Goal: Book appointment/travel/reservation

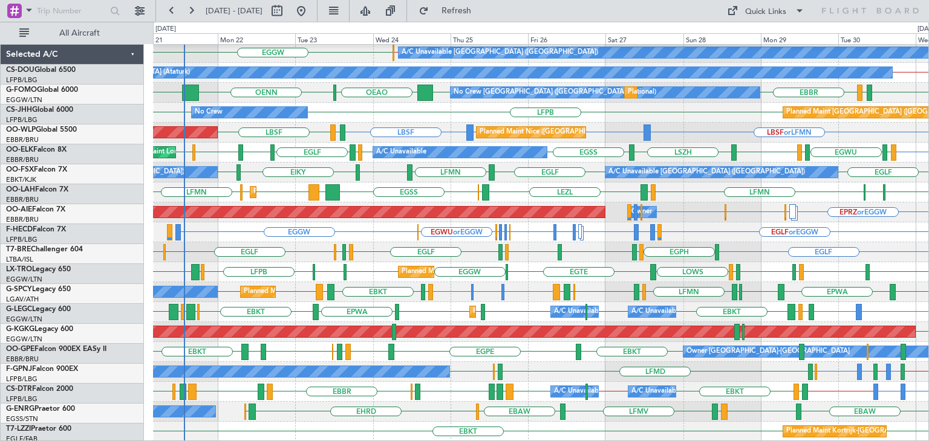
scroll to position [261, 0]
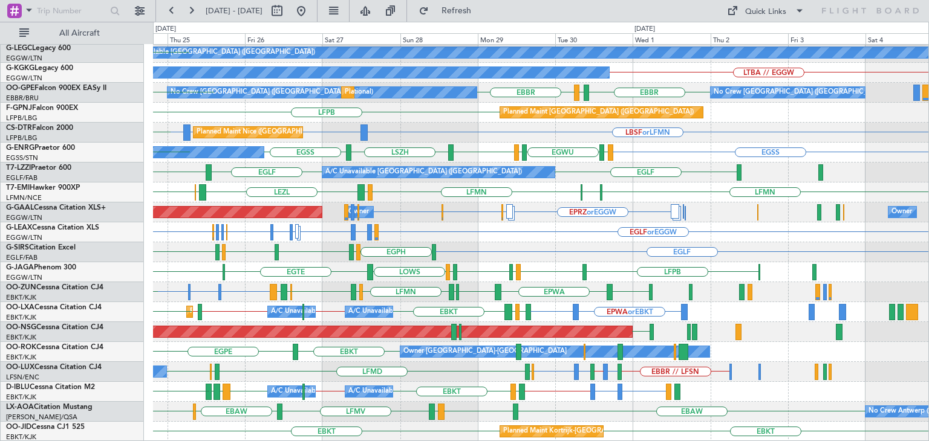
click at [438, 255] on div "LFPB HESX LFMN LGMK LGIO A/C Unavailable [GEOGRAPHIC_DATA] ([GEOGRAPHIC_DATA]) …" at bounding box center [540, 113] width 775 height 658
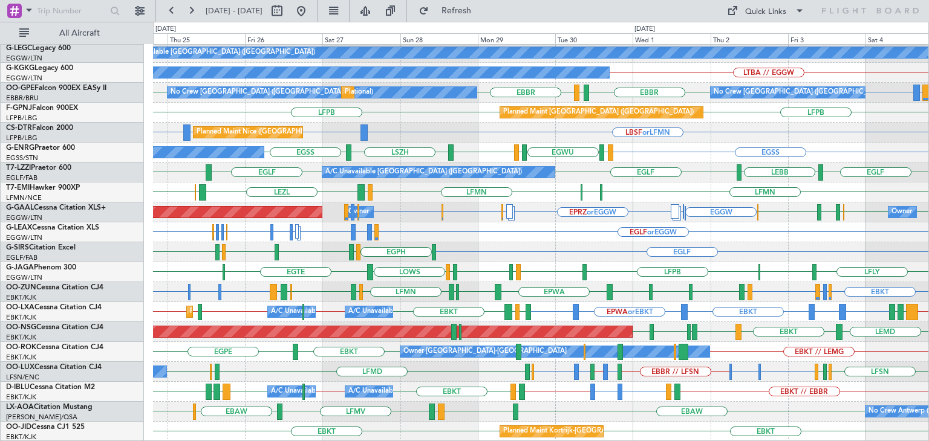
click at [355, 349] on div "LFPB HESX LFMN GMMX A/C Unavailable [GEOGRAPHIC_DATA] ([GEOGRAPHIC_DATA]) A/C U…" at bounding box center [540, 113] width 775 height 658
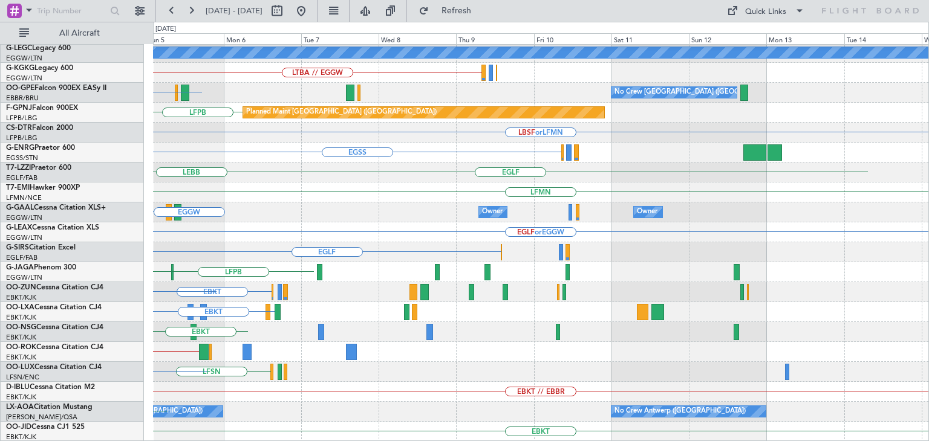
click at [335, 299] on div "GMMX LFPB A/C Unavailable [GEOGRAPHIC_DATA] ([GEOGRAPHIC_DATA]) LTBA // EGGW [G…" at bounding box center [540, 113] width 775 height 658
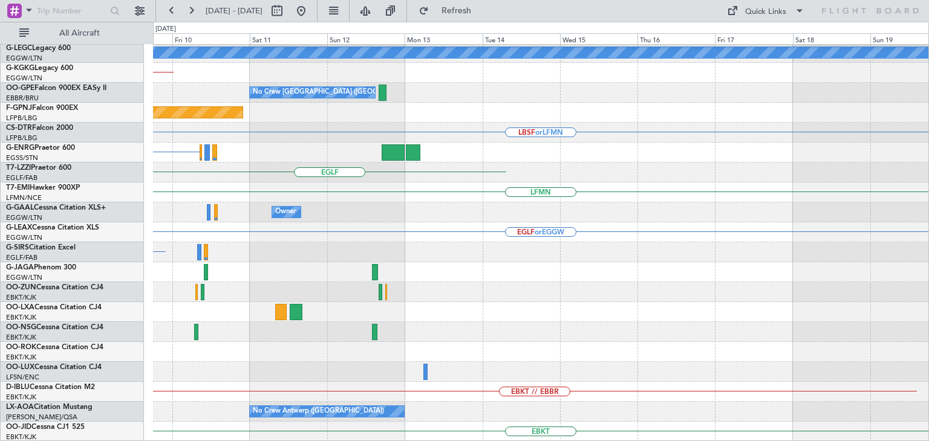
click at [336, 293] on div "GMMX A/C Unavailable [GEOGRAPHIC_DATA] ([GEOGRAPHIC_DATA]) LTBA // EGGW No Crew…" at bounding box center [540, 113] width 775 height 658
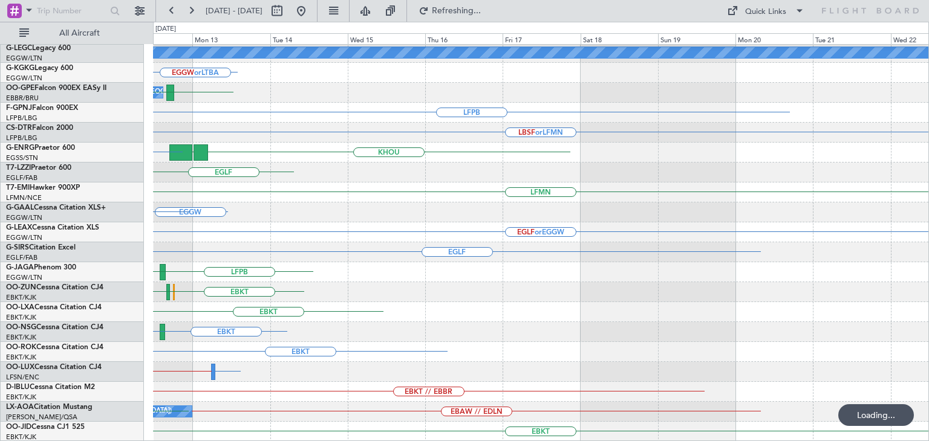
click at [473, 286] on div "EGGW // LGAV A/C Unavailable [GEOGRAPHIC_DATA] ([GEOGRAPHIC_DATA]) EGGW or LTBA…" at bounding box center [540, 113] width 775 height 658
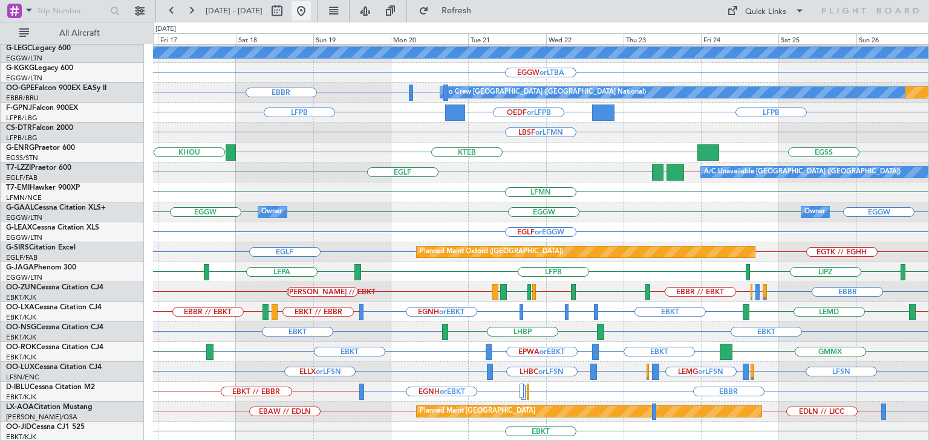
click at [311, 19] on button at bounding box center [300, 10] width 19 height 19
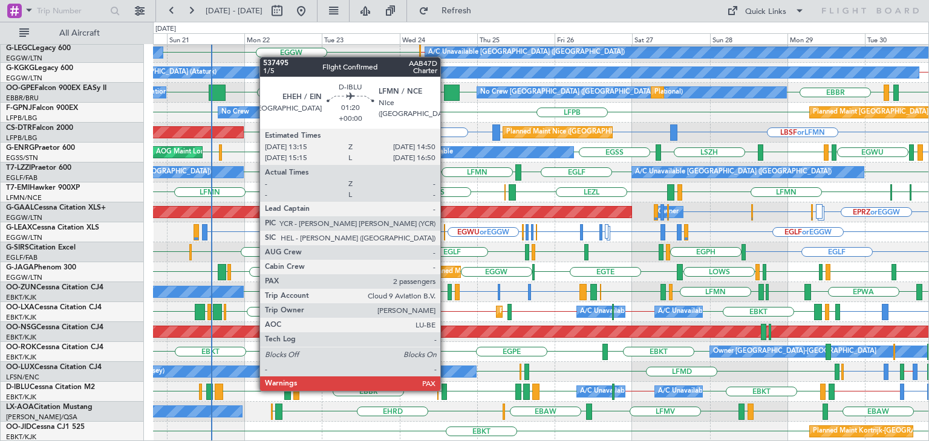
click at [446, 390] on div at bounding box center [443, 392] width 5 height 16
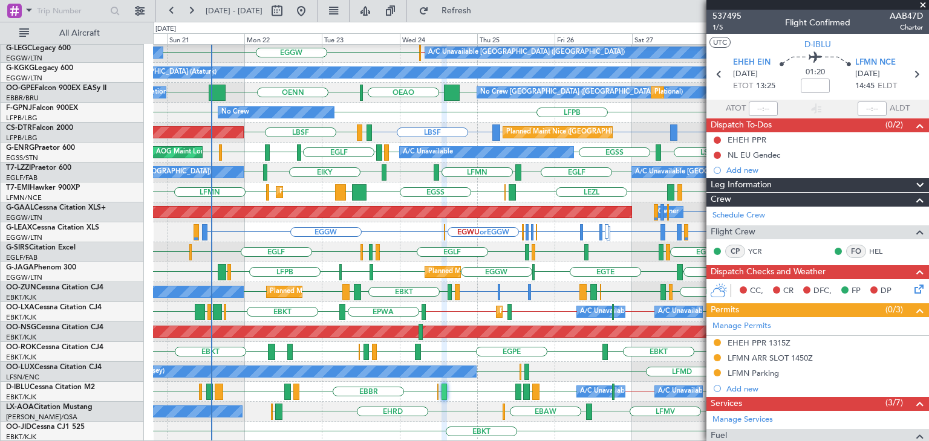
click at [921, 2] on span at bounding box center [923, 5] width 12 height 11
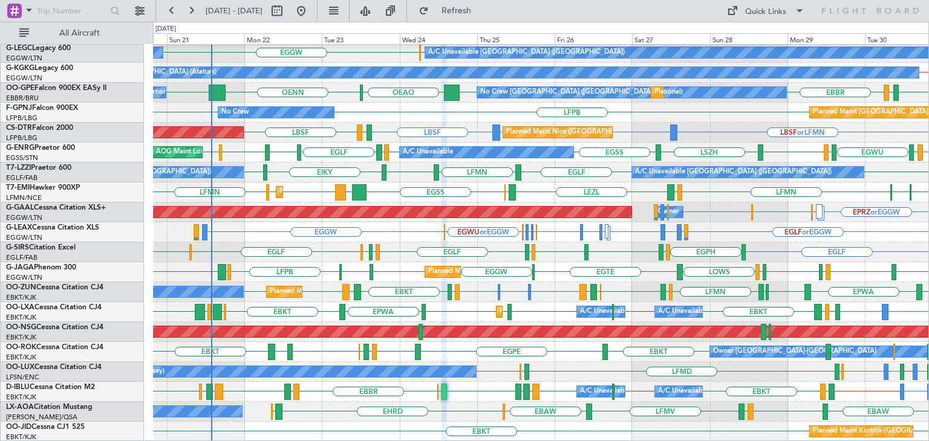
type input "0"
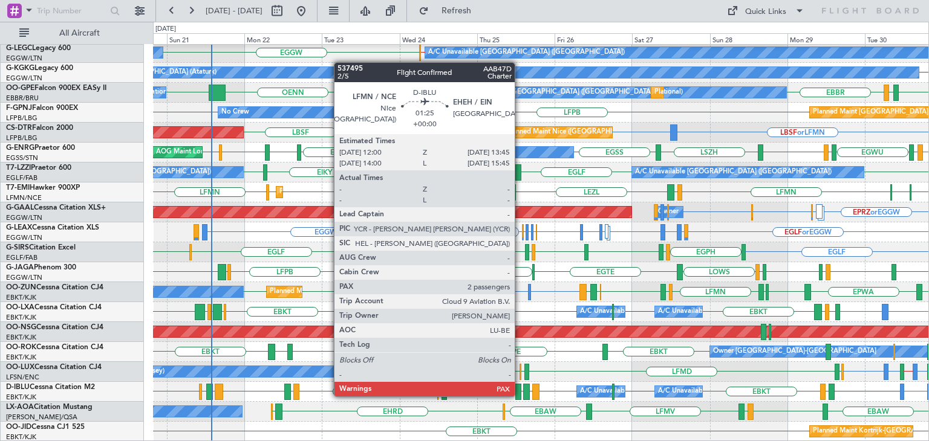
click at [520, 395] on div at bounding box center [518, 392] width 6 height 16
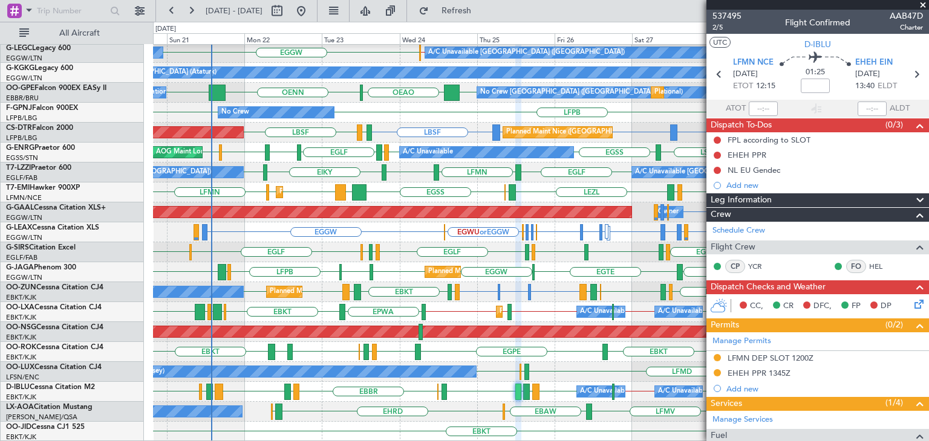
click at [921, 5] on span at bounding box center [923, 5] width 12 height 11
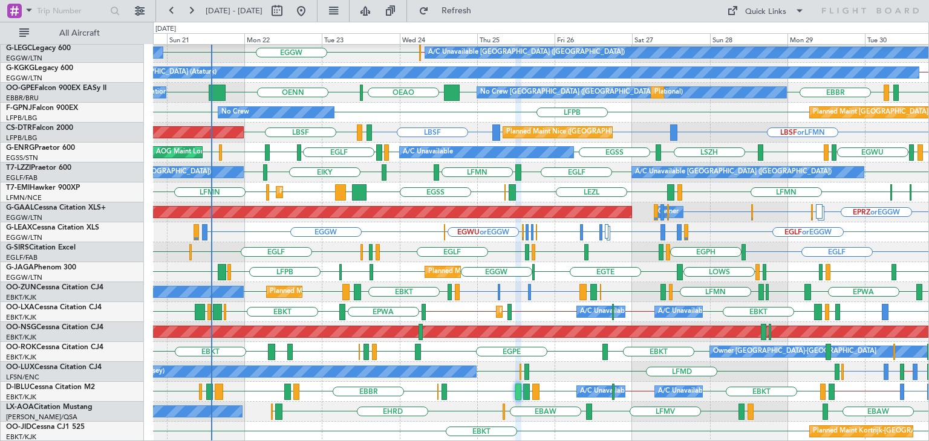
type input "0"
